Goal: Find specific page/section: Find specific page/section

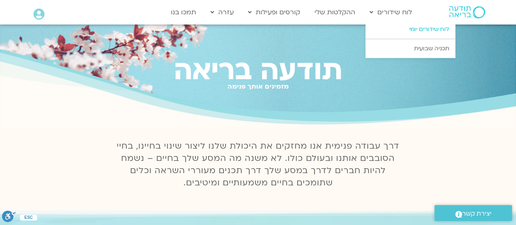
click at [399, 31] on link "לוח שידורים יומי" at bounding box center [411, 29] width 90 height 19
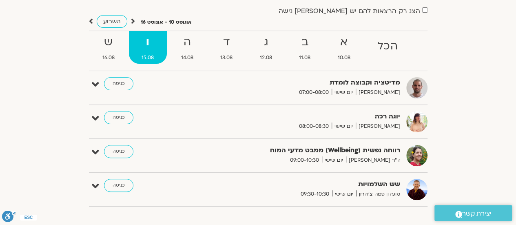
scroll to position [70, 0]
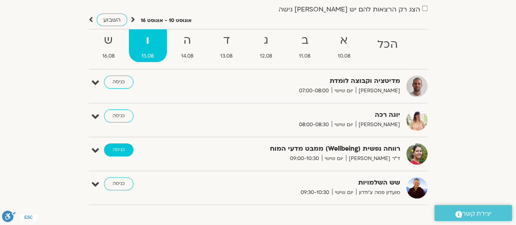
click at [122, 149] on link "כניסה" at bounding box center [118, 149] width 29 height 13
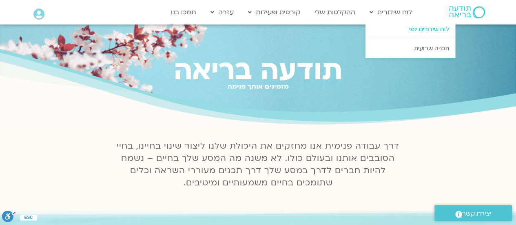
click at [403, 32] on link "לוח שידורים יומי" at bounding box center [411, 29] width 90 height 19
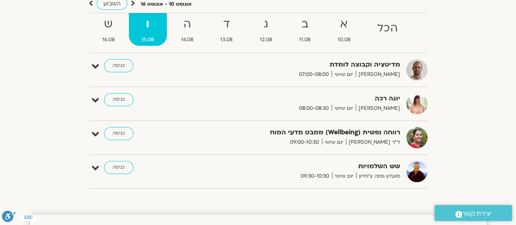
scroll to position [91, 0]
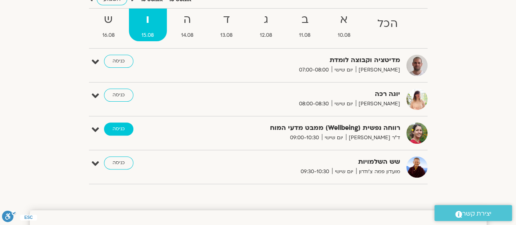
click at [120, 127] on link "כניסה" at bounding box center [118, 128] width 29 height 13
